Goal: Transaction & Acquisition: Purchase product/service

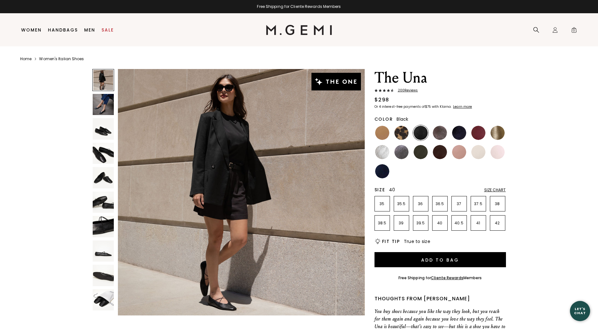
click at [438, 226] on li "40" at bounding box center [439, 222] width 15 height 15
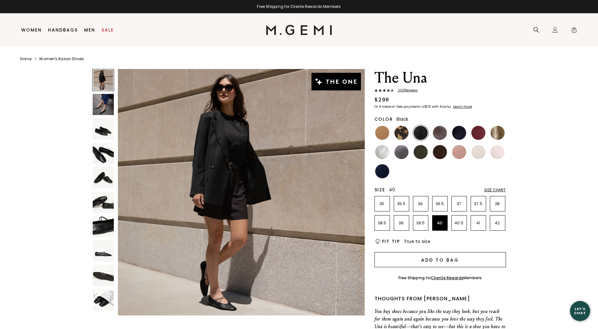
click at [445, 256] on button "Add to Bag" at bounding box center [439, 259] width 131 height 15
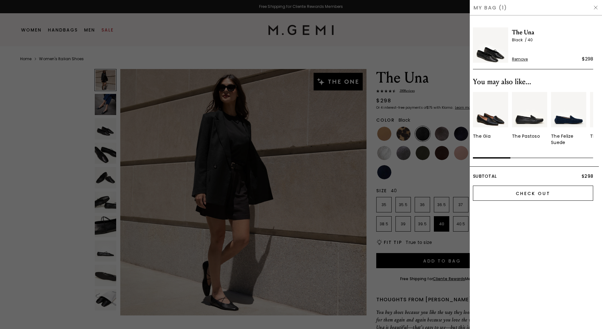
click at [529, 196] on input "Check Out" at bounding box center [533, 193] width 120 height 15
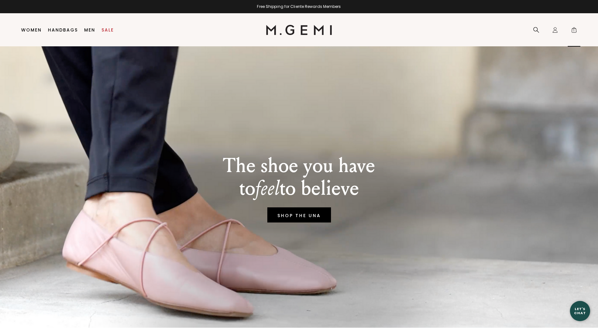
click at [573, 32] on span "1" at bounding box center [574, 31] width 6 height 6
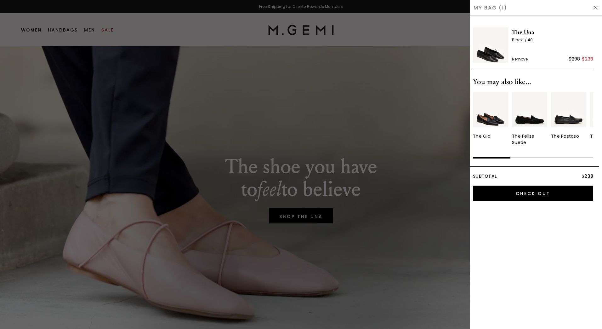
click at [594, 11] on div "My Bag (1)" at bounding box center [536, 7] width 132 height 15
click at [597, 8] on img at bounding box center [596, 7] width 5 height 5
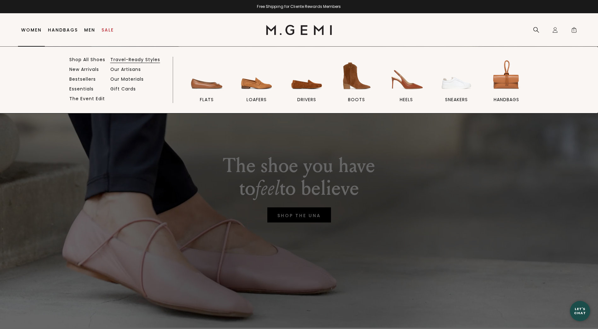
click at [143, 60] on link "Travel-Ready Styles" at bounding box center [135, 60] width 50 height 6
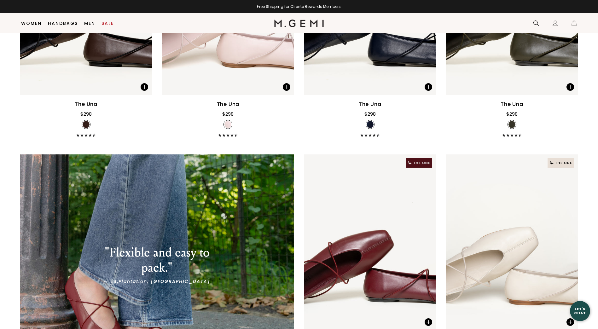
scroll to position [1247, 0]
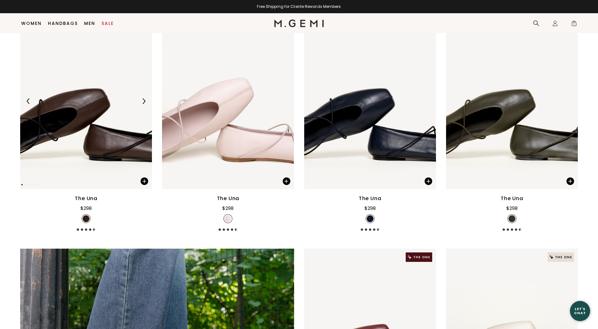
click at [106, 91] on img at bounding box center [86, 101] width 132 height 176
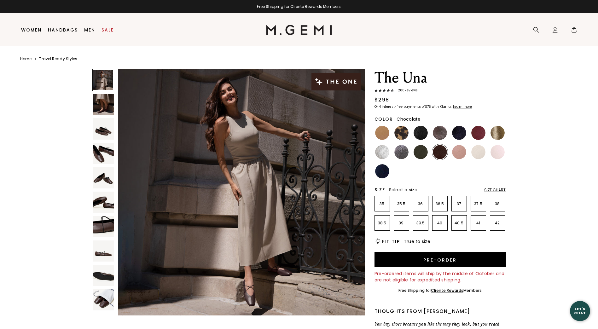
click at [106, 97] on img at bounding box center [103, 104] width 21 height 21
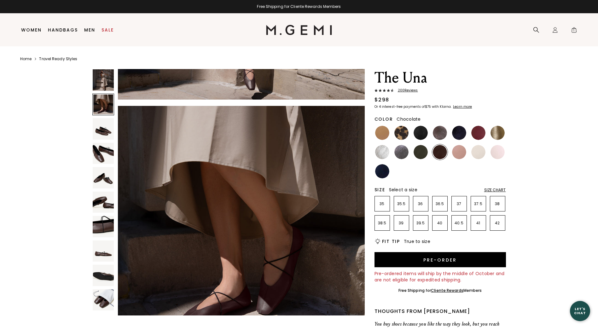
scroll to position [248, 0]
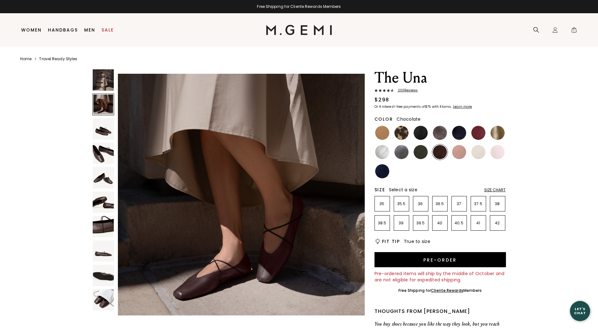
click at [104, 130] on img at bounding box center [103, 128] width 21 height 21
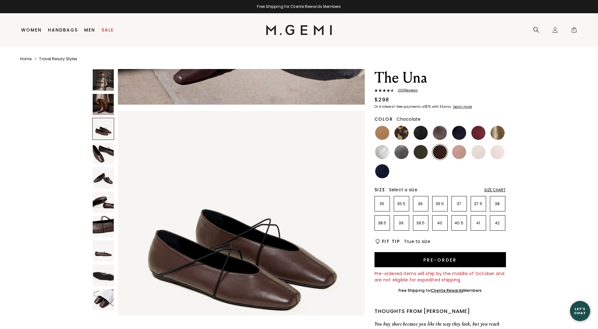
scroll to position [496, 0]
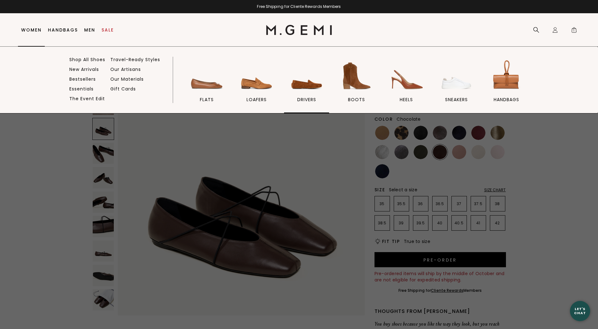
click at [298, 88] on img at bounding box center [306, 75] width 35 height 35
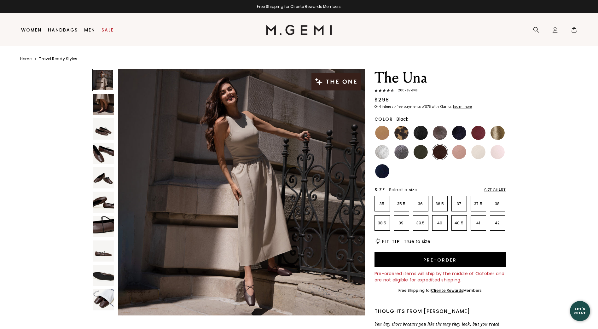
click at [422, 132] on img at bounding box center [420, 133] width 14 height 14
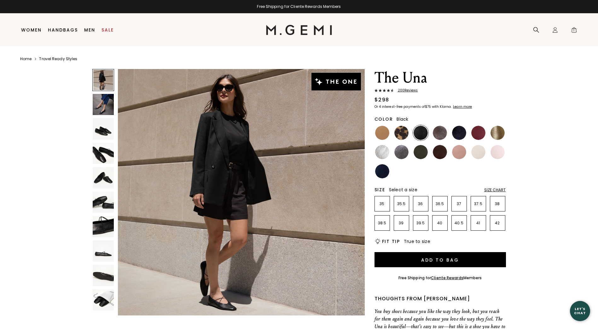
click at [111, 103] on img at bounding box center [103, 104] width 21 height 21
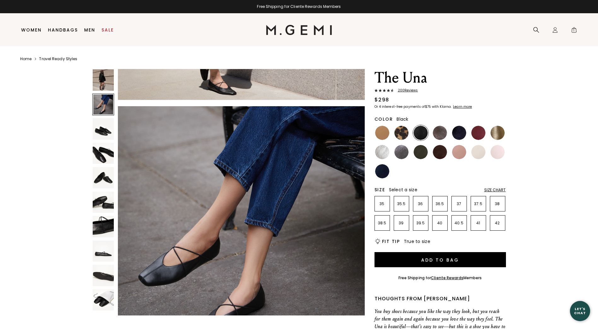
scroll to position [248, 0]
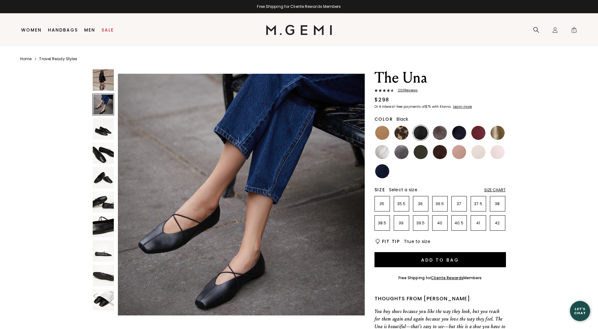
click at [102, 131] on img at bounding box center [103, 128] width 21 height 21
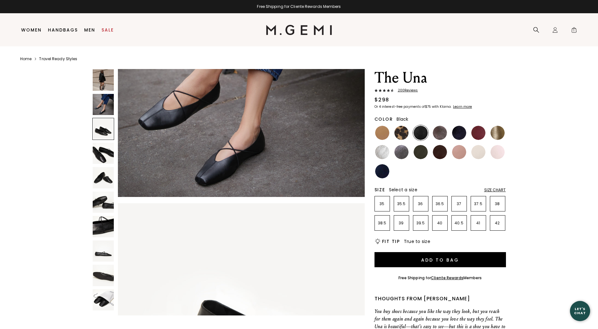
scroll to position [496, 0]
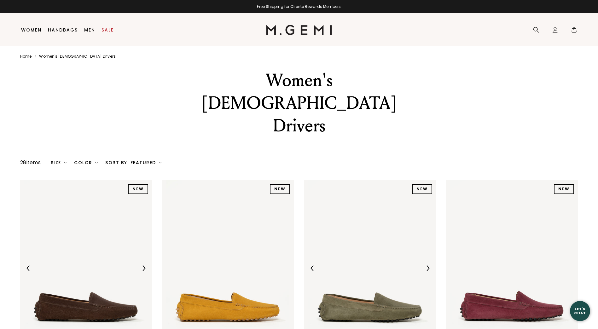
click at [335, 263] on div at bounding box center [370, 268] width 132 height 10
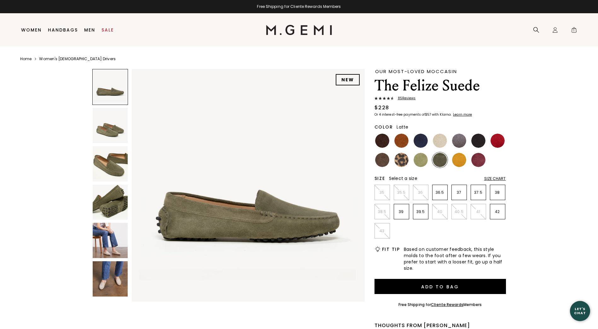
click at [446, 143] on img at bounding box center [440, 141] width 14 height 14
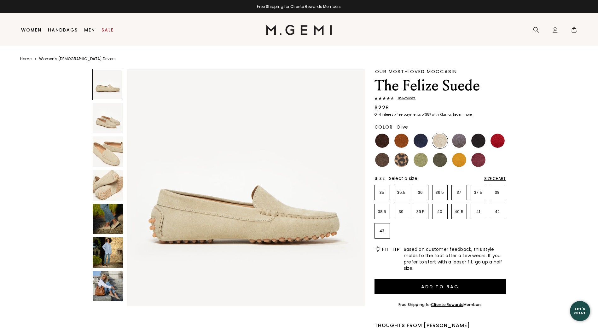
click at [440, 159] on img at bounding box center [440, 160] width 14 height 14
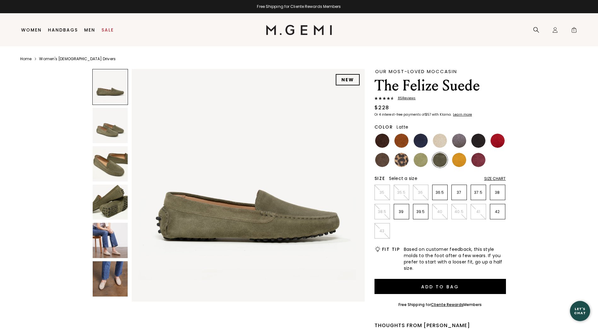
click at [434, 142] on img at bounding box center [440, 141] width 14 height 14
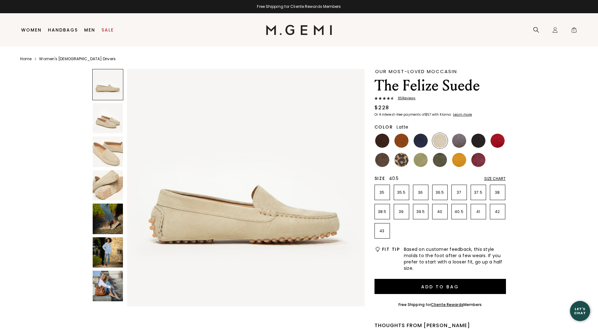
click at [458, 208] on li "40.5" at bounding box center [458, 211] width 15 height 15
click at [460, 138] on img at bounding box center [459, 141] width 14 height 14
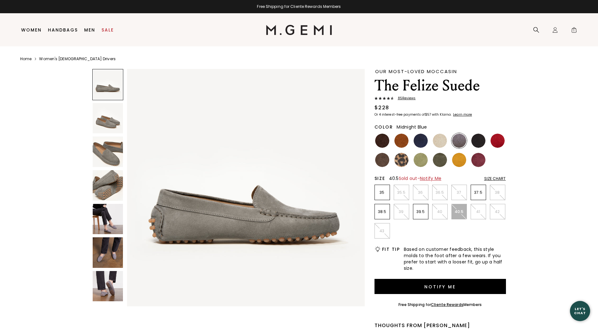
click at [417, 142] on img at bounding box center [420, 141] width 14 height 14
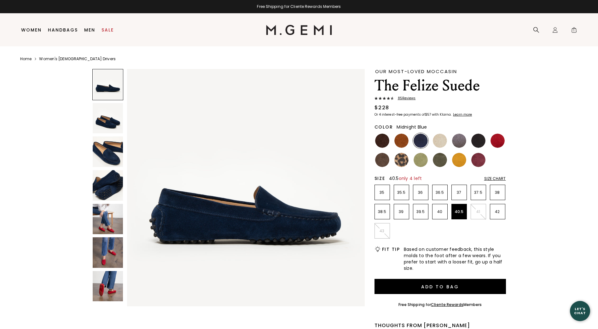
click at [112, 154] on img at bounding box center [108, 151] width 31 height 31
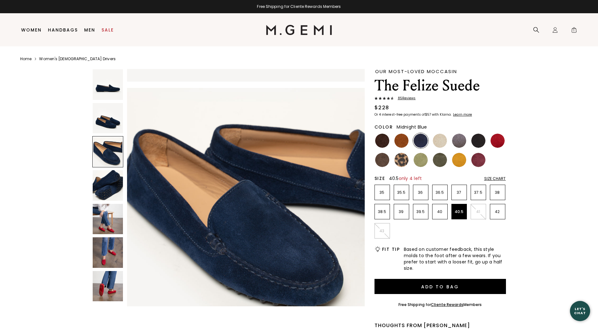
scroll to position [478, 0]
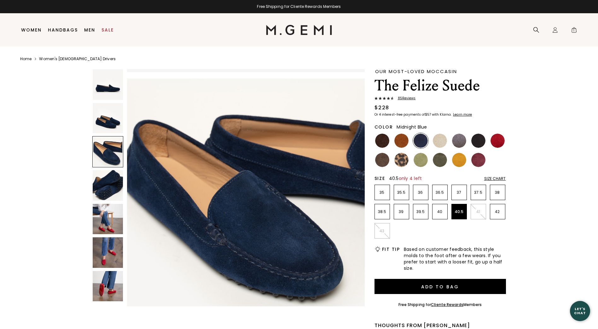
click at [105, 195] on img at bounding box center [108, 185] width 31 height 31
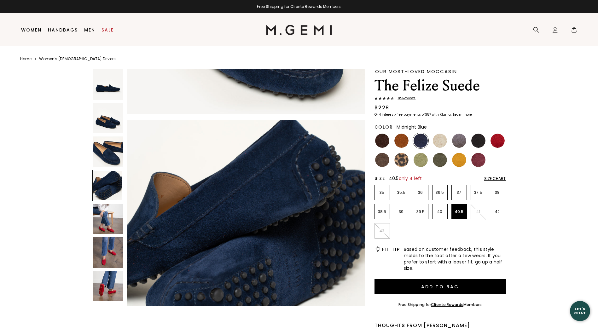
scroll to position [717, 0]
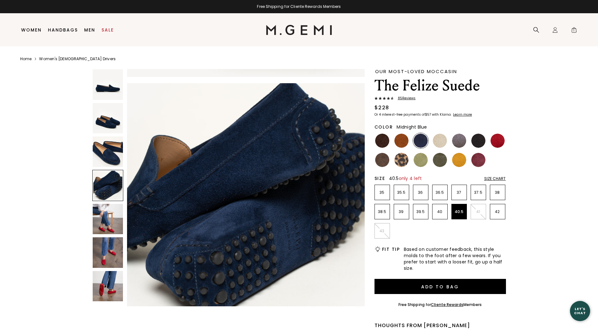
click at [106, 120] on img at bounding box center [108, 118] width 31 height 31
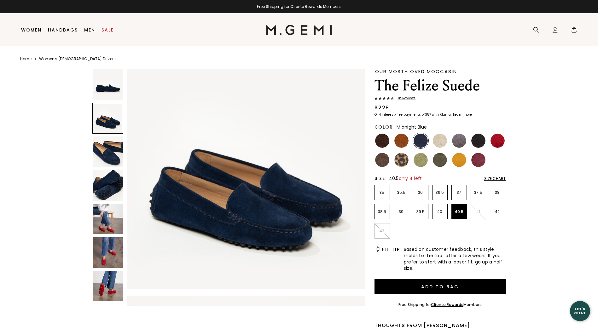
scroll to position [239, 0]
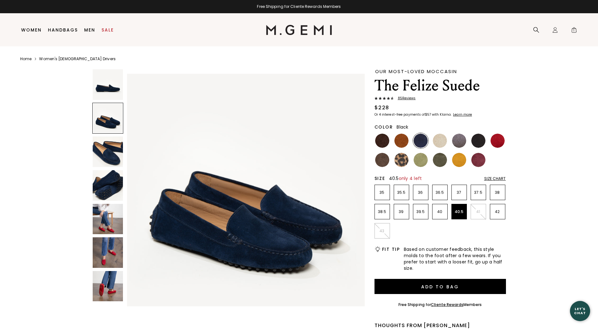
click at [480, 140] on img at bounding box center [478, 141] width 14 height 14
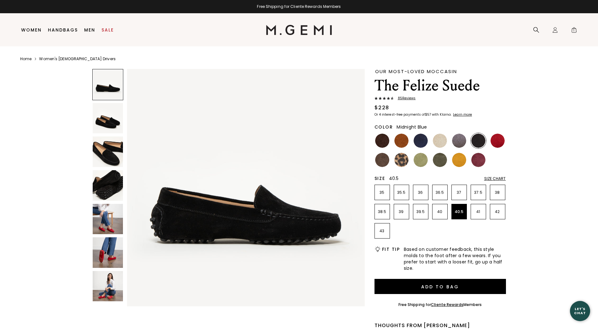
click at [419, 140] on img at bounding box center [420, 141] width 14 height 14
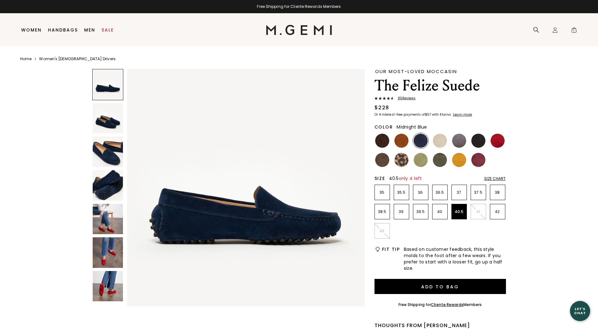
click at [118, 153] on img at bounding box center [108, 151] width 31 height 31
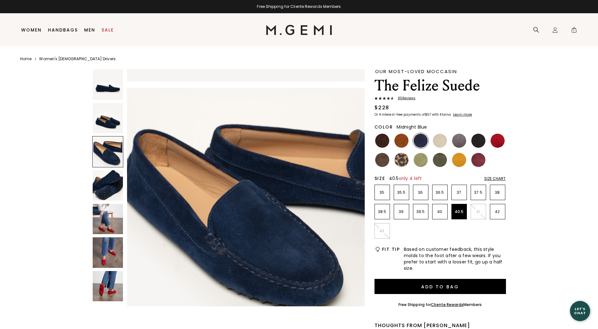
scroll to position [478, 0]
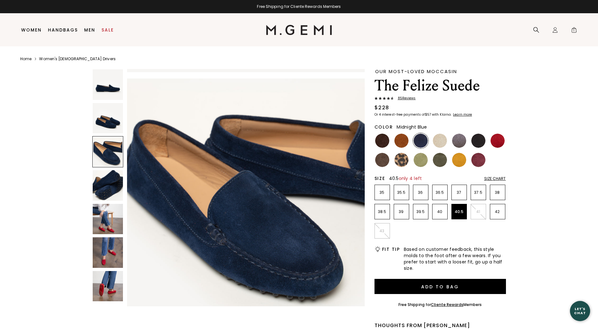
click at [115, 186] on img at bounding box center [108, 185] width 31 height 31
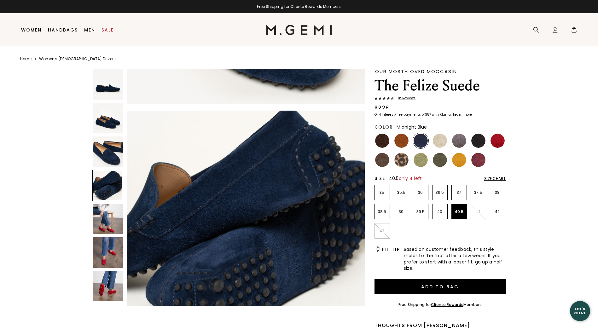
scroll to position [717, 0]
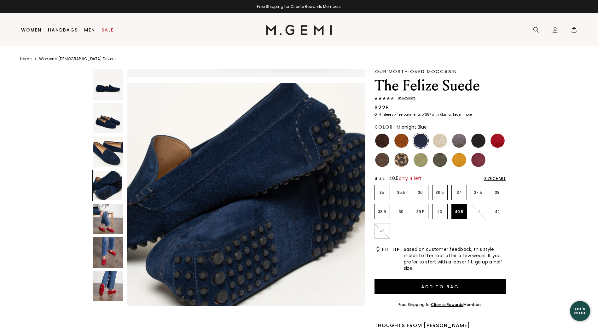
click at [118, 128] on img at bounding box center [108, 118] width 31 height 31
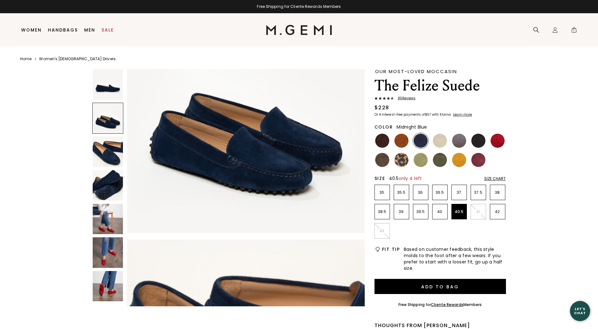
scroll to position [239, 0]
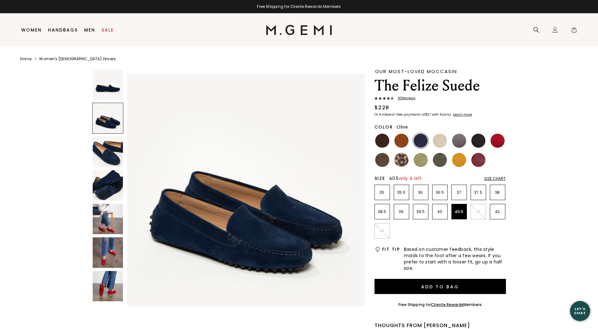
click at [440, 162] on img at bounding box center [440, 160] width 14 height 14
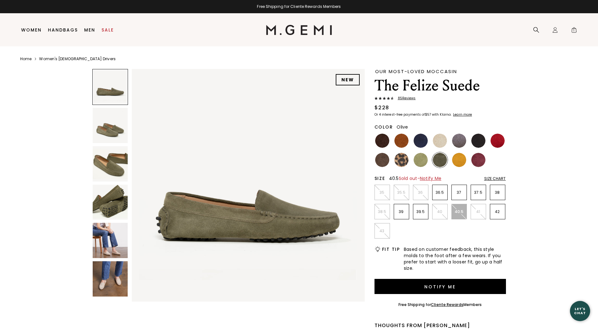
click at [101, 164] on img at bounding box center [110, 163] width 35 height 35
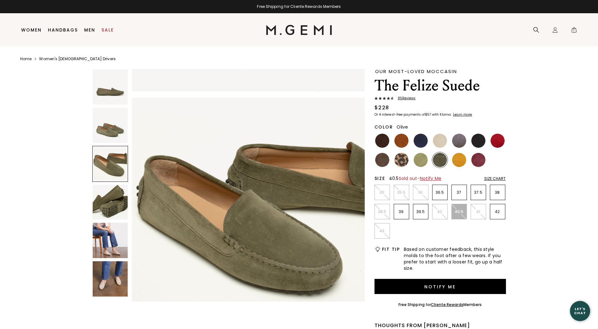
scroll to position [468, 0]
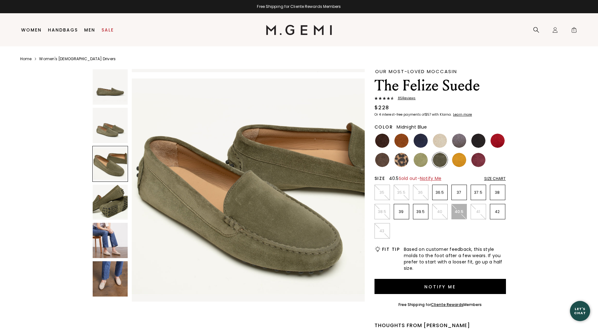
click at [420, 141] on img at bounding box center [420, 141] width 14 height 14
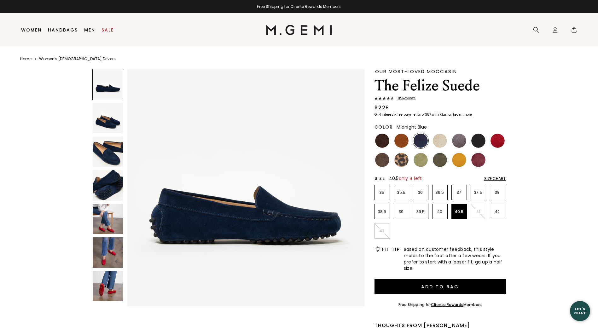
click at [99, 159] on img at bounding box center [108, 151] width 31 height 31
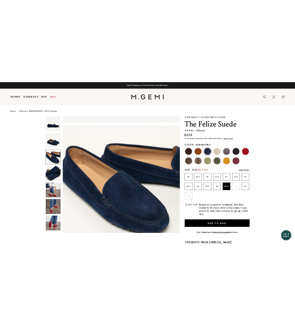
scroll to position [478, 0]
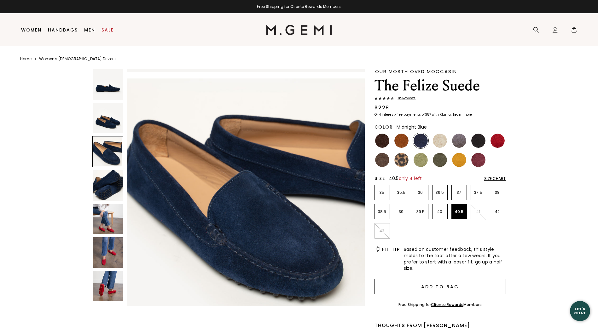
click at [430, 285] on button "Add to Bag" at bounding box center [439, 286] width 131 height 15
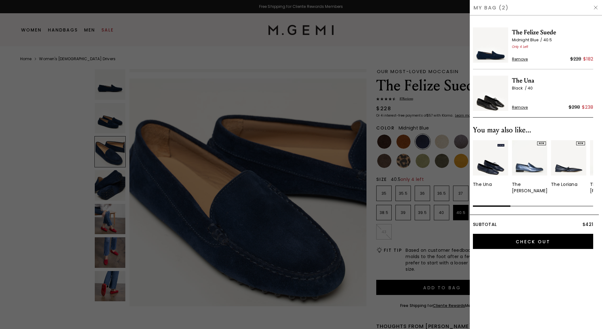
click at [594, 7] on img at bounding box center [596, 7] width 5 height 5
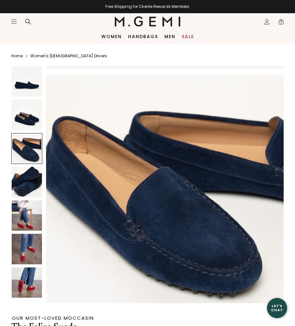
scroll to position [477, 0]
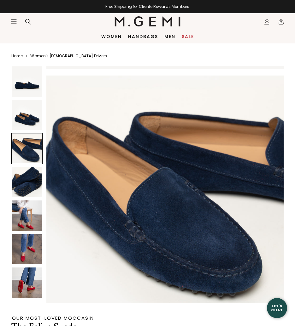
click at [13, 175] on img at bounding box center [27, 182] width 31 height 31
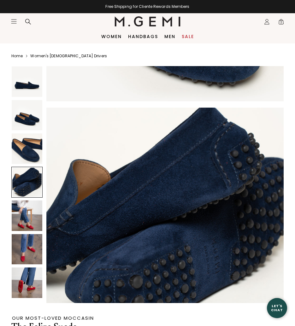
scroll to position [716, 0]
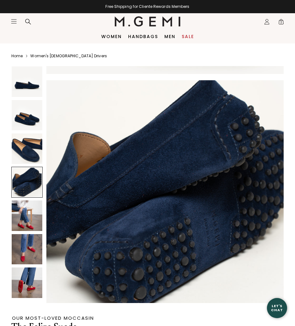
click at [26, 146] on img at bounding box center [27, 149] width 31 height 31
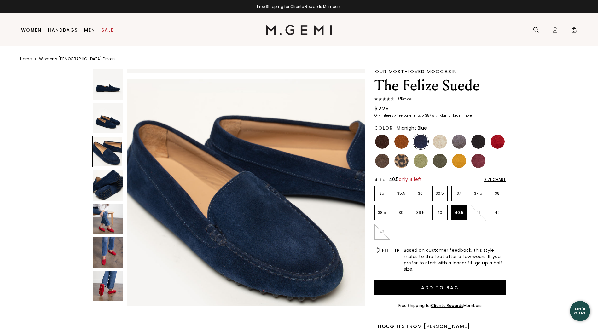
scroll to position [478, 0]
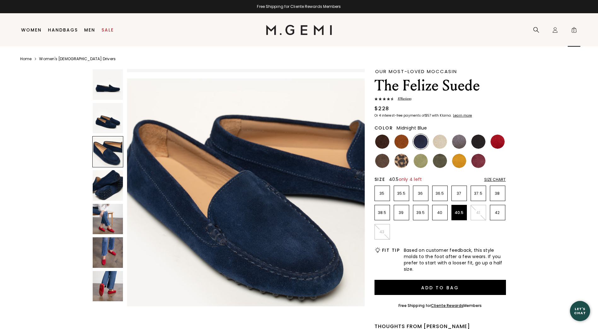
click at [572, 32] on span "2" at bounding box center [574, 31] width 6 height 6
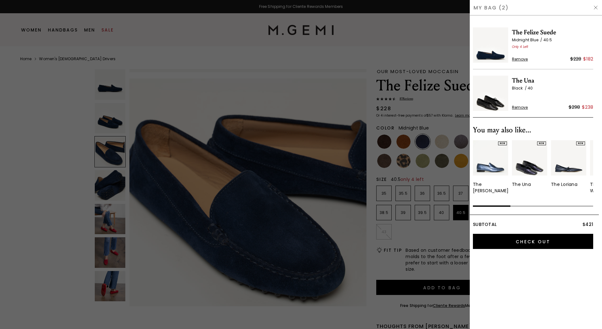
click at [520, 61] on span "Remove" at bounding box center [520, 59] width 16 height 5
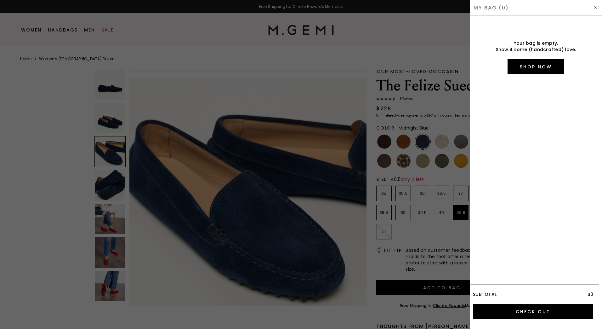
click at [597, 6] on img at bounding box center [596, 7] width 5 height 5
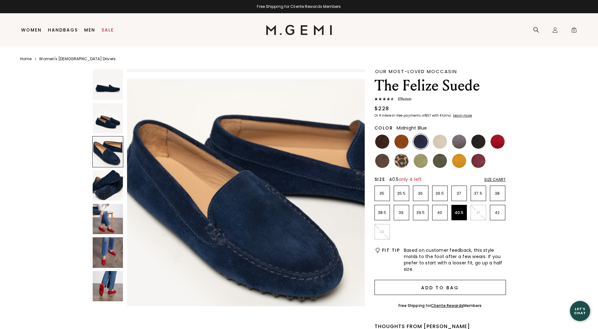
click at [432, 286] on button "Add to Bag" at bounding box center [439, 287] width 131 height 15
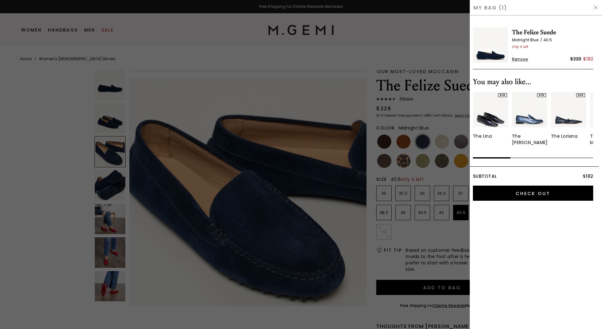
click at [76, 131] on div at bounding box center [301, 164] width 602 height 329
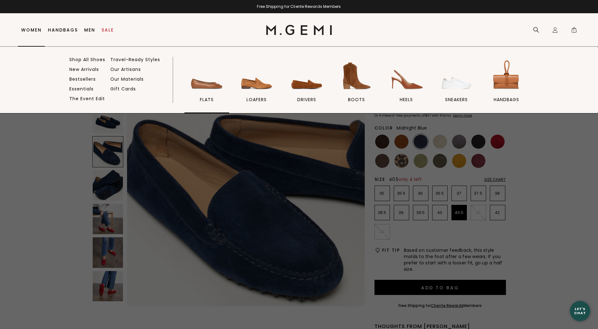
click at [220, 88] on img at bounding box center [206, 75] width 35 height 35
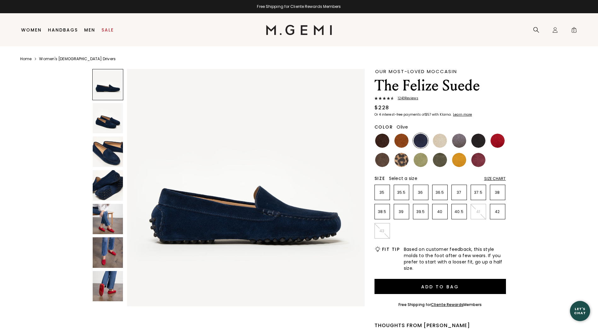
click at [437, 161] on img at bounding box center [440, 160] width 14 height 14
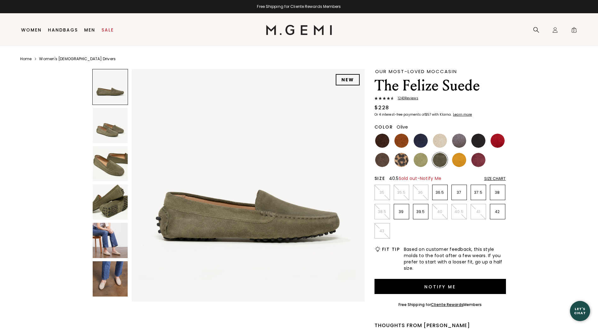
click at [459, 209] on p "40.5" at bounding box center [459, 211] width 15 height 5
click at [106, 156] on img at bounding box center [110, 163] width 35 height 35
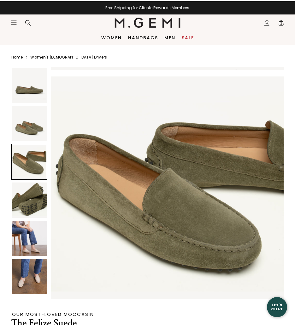
scroll to position [468, 0]
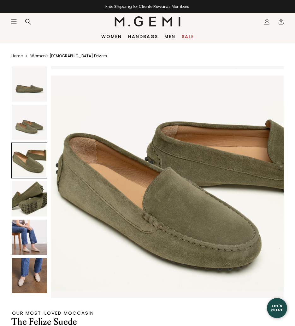
click at [24, 197] on img at bounding box center [29, 198] width 35 height 35
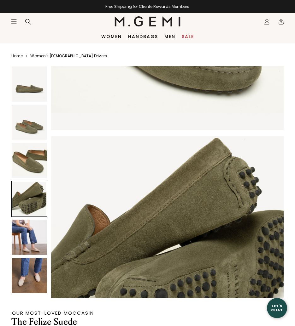
scroll to position [702, 0]
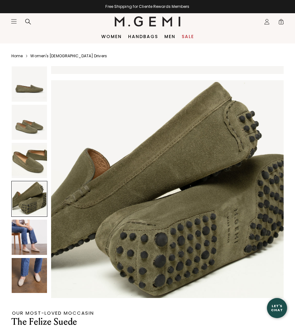
click at [30, 164] on img at bounding box center [29, 160] width 35 height 35
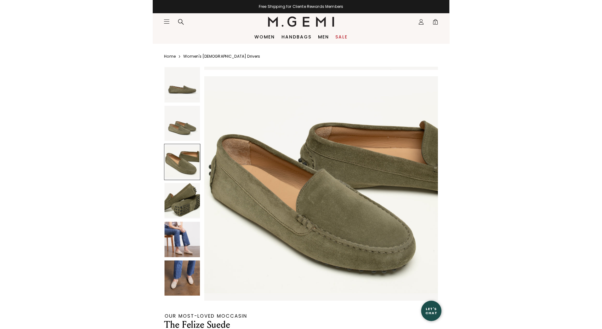
scroll to position [468, 0]
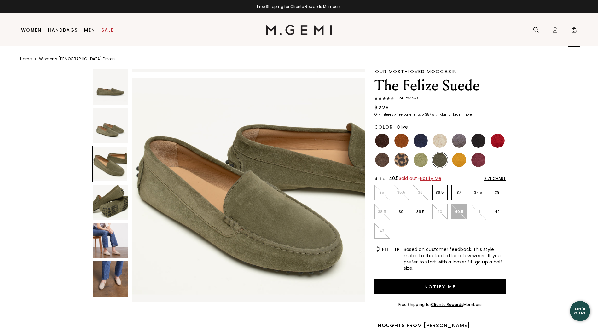
click at [574, 32] on span "2" at bounding box center [574, 31] width 6 height 6
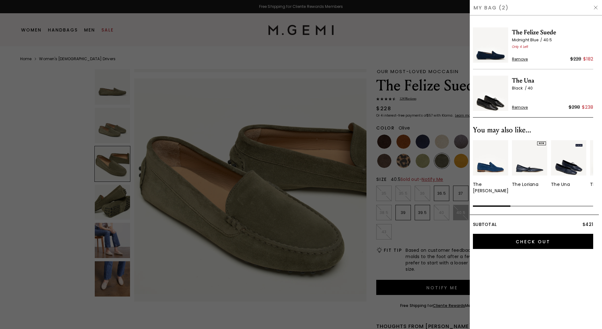
click at [521, 60] on span "Remove" at bounding box center [520, 59] width 16 height 5
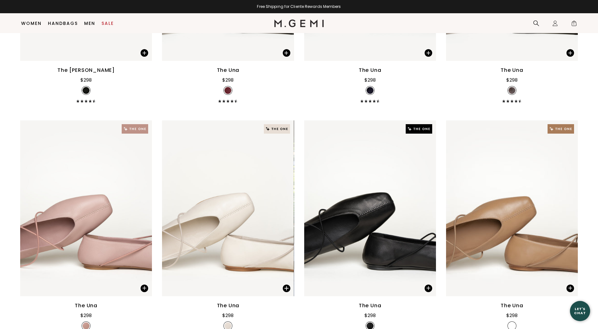
scroll to position [1657, 0]
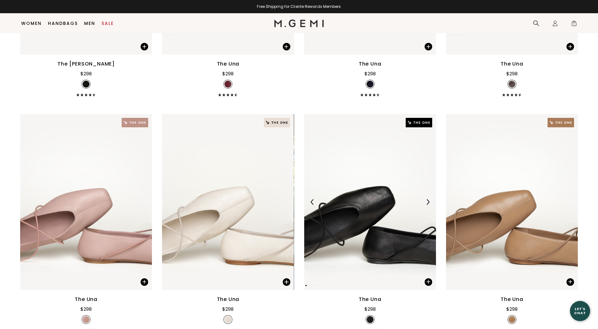
click at [373, 214] on img at bounding box center [370, 202] width 132 height 176
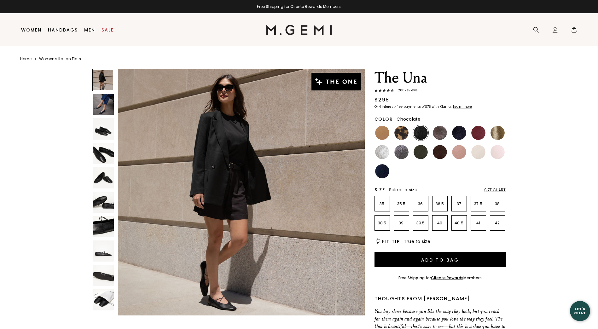
click at [444, 153] on img at bounding box center [440, 152] width 14 height 14
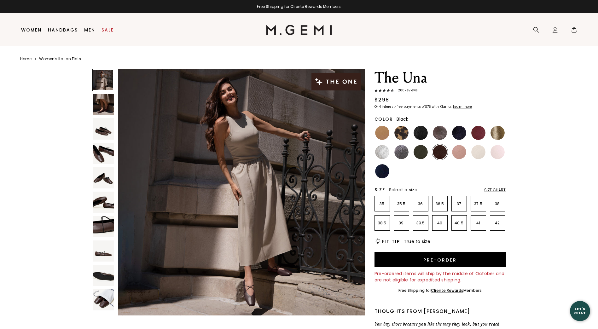
click at [417, 130] on img at bounding box center [420, 133] width 14 height 14
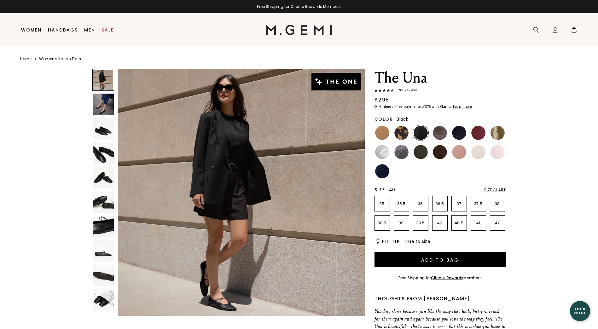
click at [446, 227] on li "40" at bounding box center [439, 222] width 15 height 15
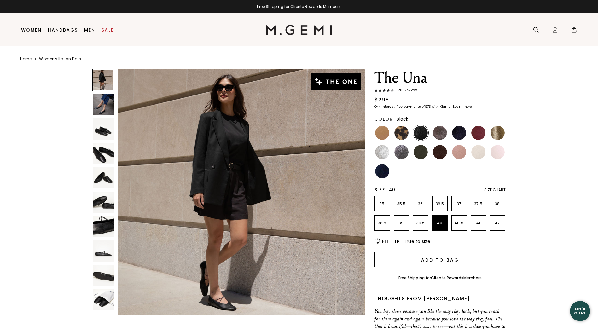
click at [448, 264] on button "Add to Bag" at bounding box center [439, 259] width 131 height 15
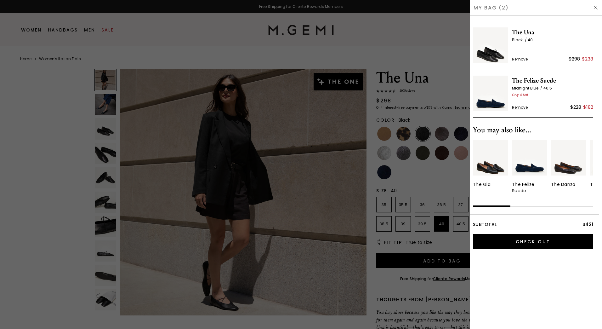
click at [100, 106] on div at bounding box center [301, 164] width 602 height 329
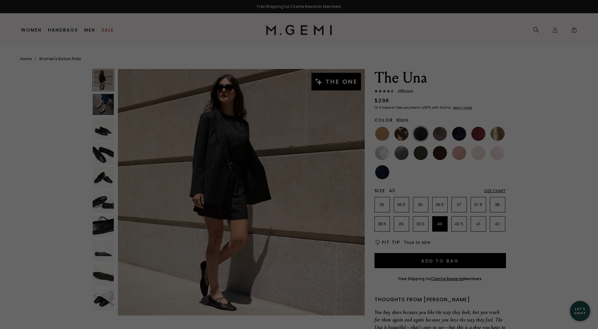
click at [61, 119] on div "The Una 200 Review s $298 Or 4 interest-free payments of $75 with Klarna Learn …" at bounding box center [298, 285] width 557 height 432
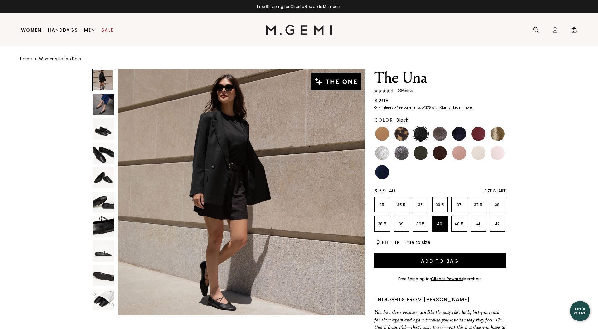
click at [97, 108] on img at bounding box center [103, 104] width 21 height 21
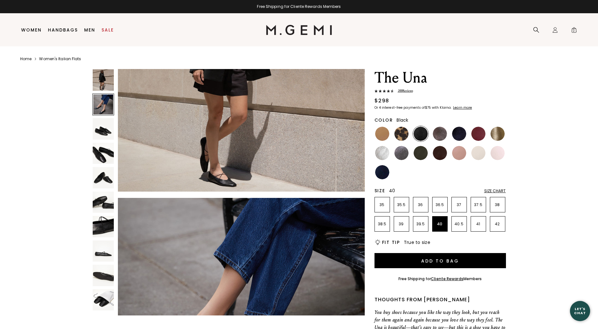
scroll to position [248, 0]
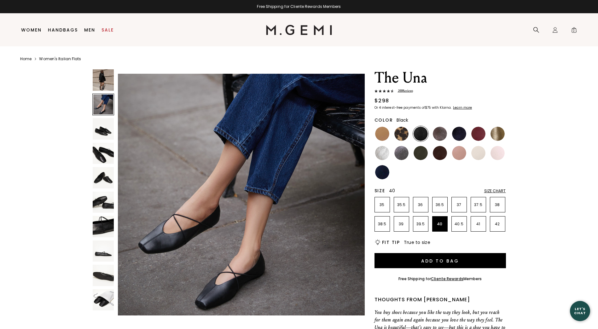
click at [107, 127] on img at bounding box center [103, 128] width 21 height 21
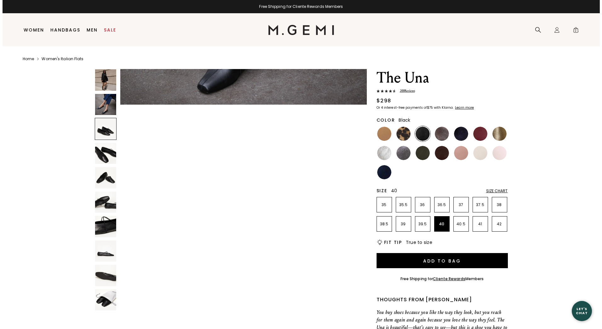
scroll to position [496, 0]
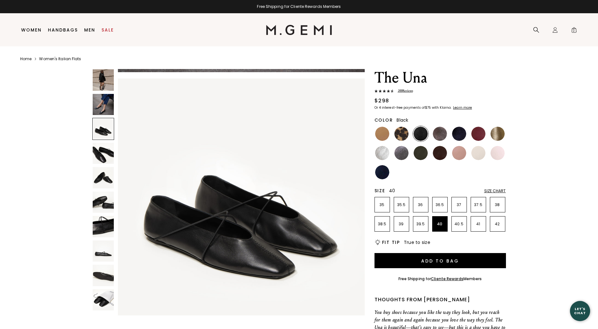
click at [491, 191] on div "Size Chart" at bounding box center [495, 190] width 22 height 5
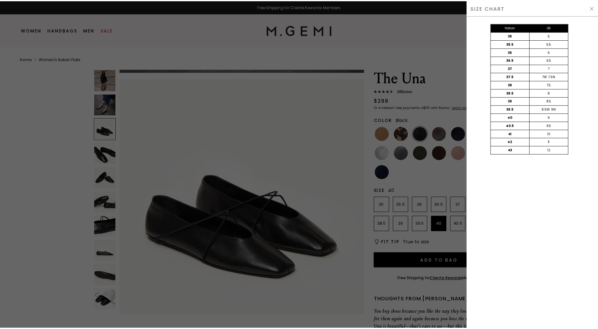
scroll to position [0, 0]
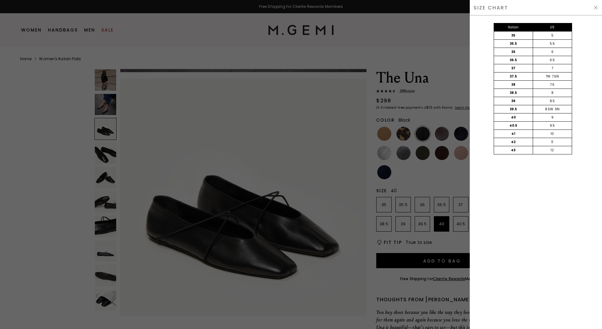
click at [596, 10] on span at bounding box center [596, 7] width 5 height 5
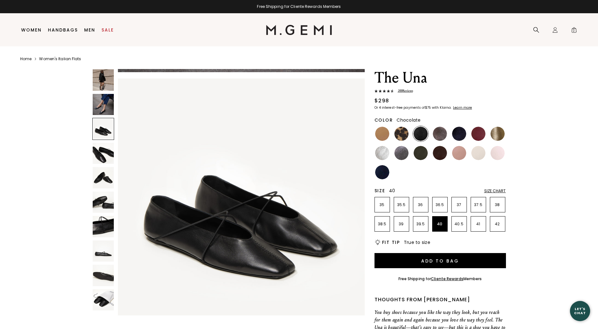
click at [439, 154] on img at bounding box center [440, 153] width 14 height 14
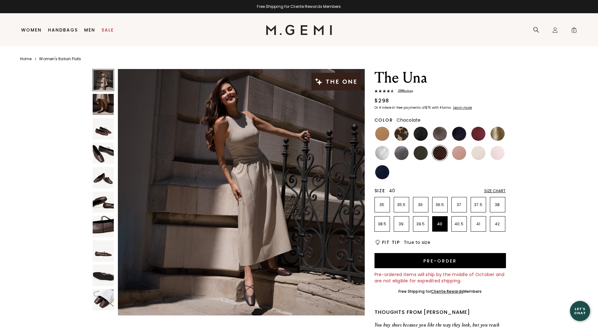
click at [98, 156] on img at bounding box center [103, 153] width 21 height 21
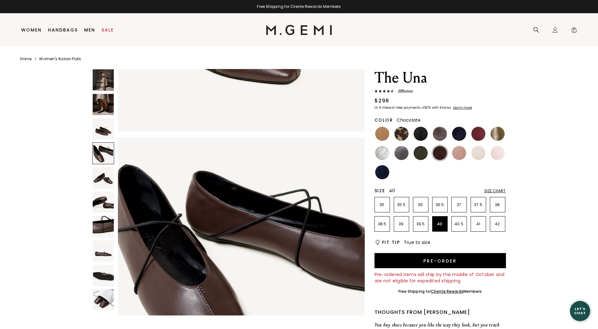
scroll to position [744, 0]
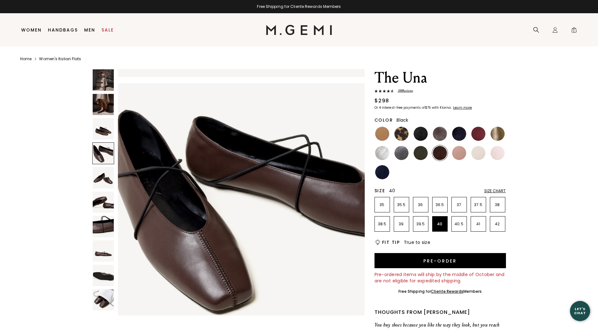
click at [421, 132] on img at bounding box center [420, 134] width 14 height 14
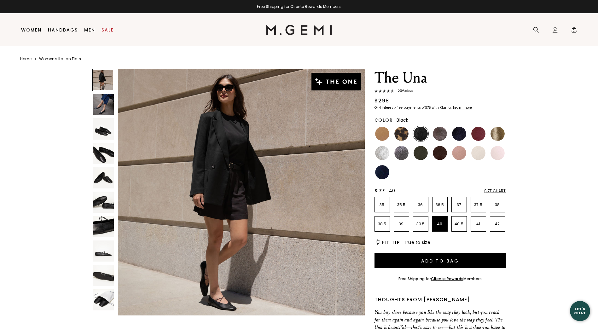
click at [105, 110] on img at bounding box center [103, 104] width 21 height 21
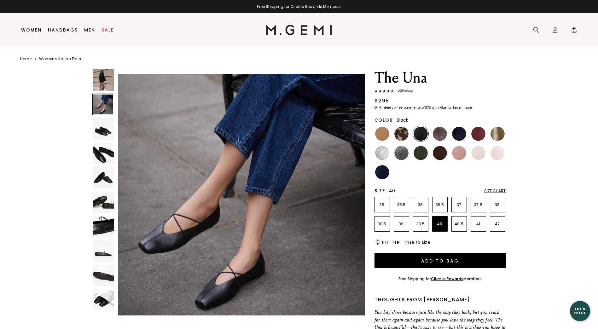
click at [100, 132] on img at bounding box center [103, 128] width 21 height 21
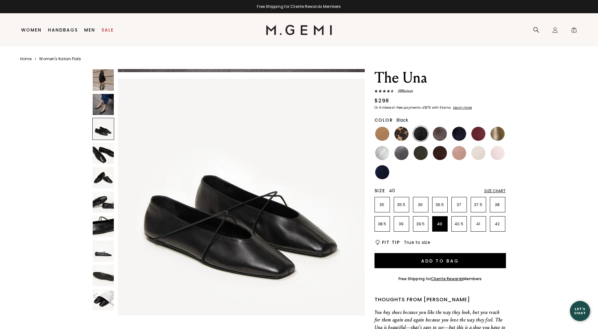
click at [100, 106] on img at bounding box center [103, 104] width 21 height 21
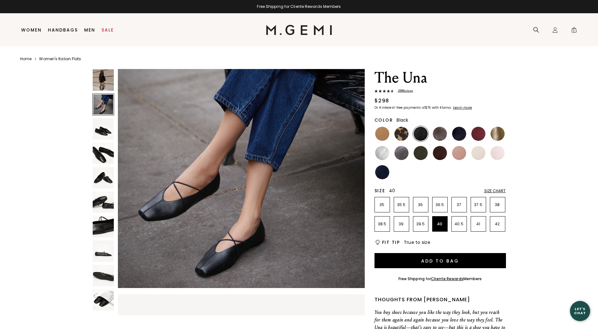
scroll to position [248, 0]
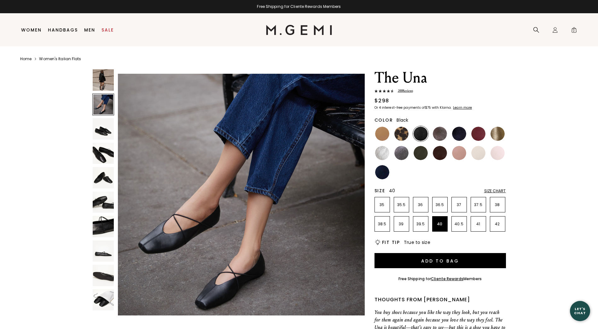
click at [101, 83] on img at bounding box center [103, 79] width 21 height 21
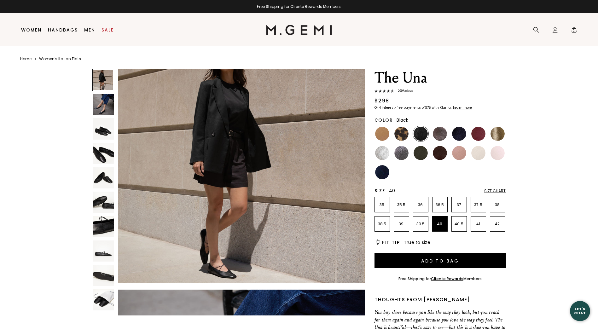
scroll to position [0, 0]
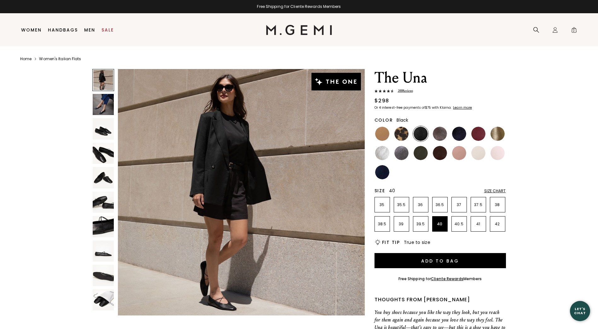
click at [104, 227] on img at bounding box center [103, 226] width 21 height 21
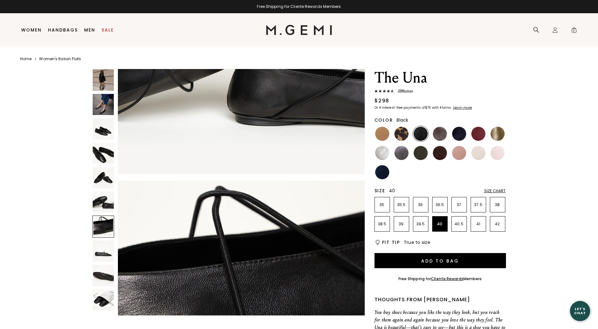
scroll to position [1489, 0]
